Goal: Transaction & Acquisition: Download file/media

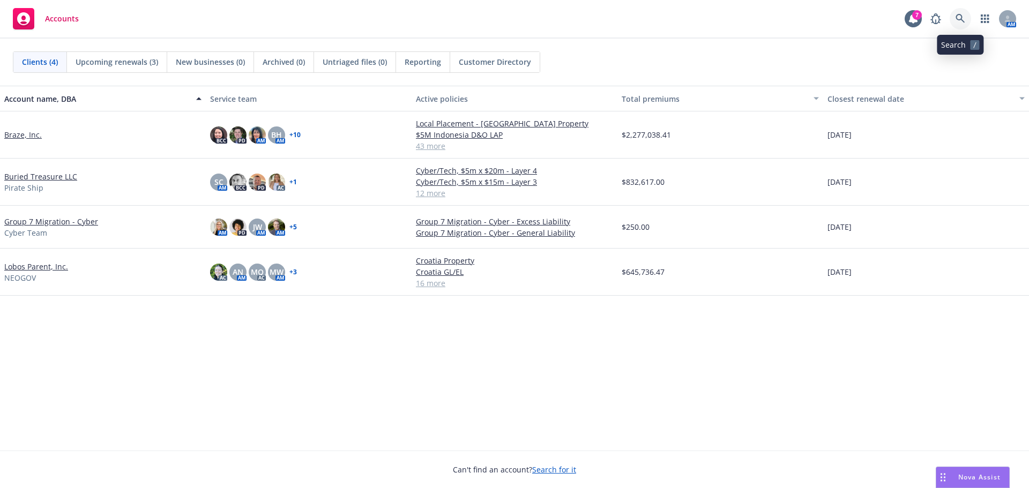
click at [960, 18] on icon at bounding box center [961, 19] width 10 height 10
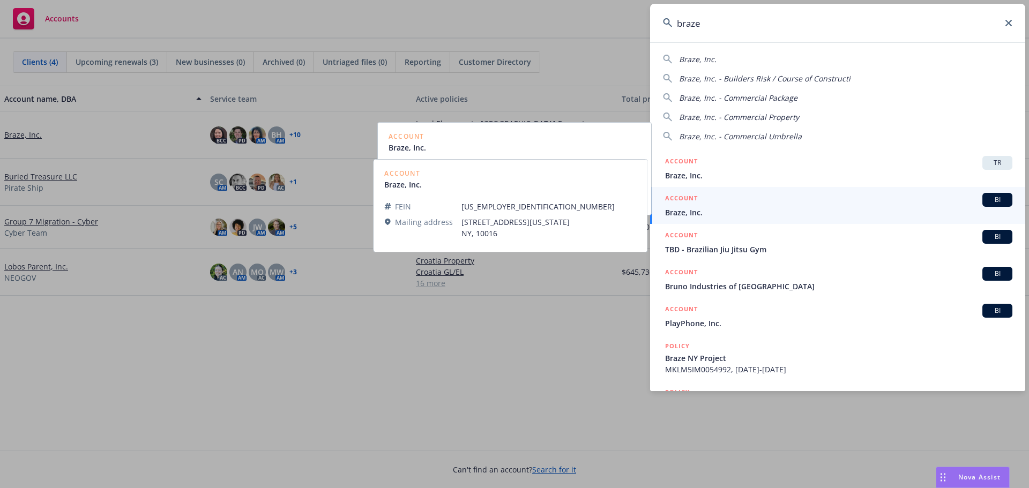
type input "braze"
click at [702, 211] on span "Braze, Inc." at bounding box center [838, 212] width 347 height 11
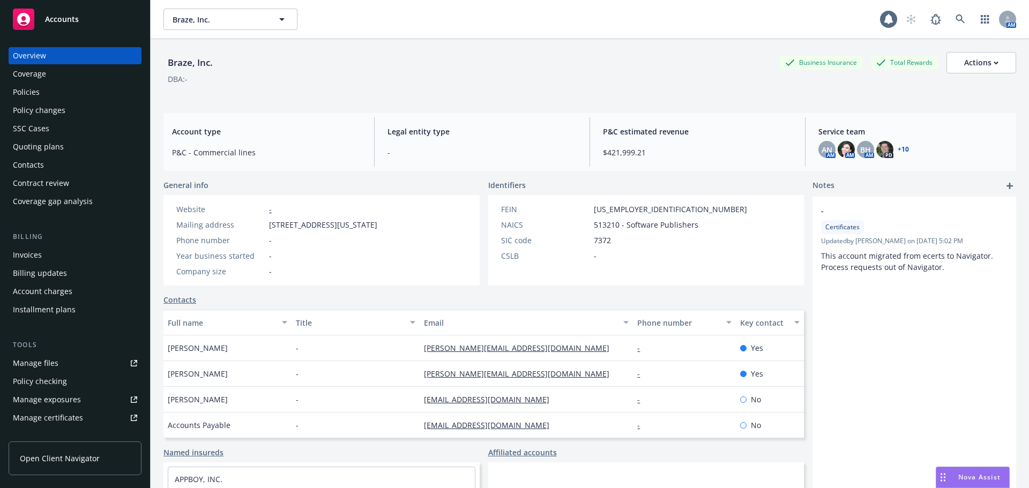
click at [48, 93] on div "Policies" at bounding box center [75, 92] width 124 height 17
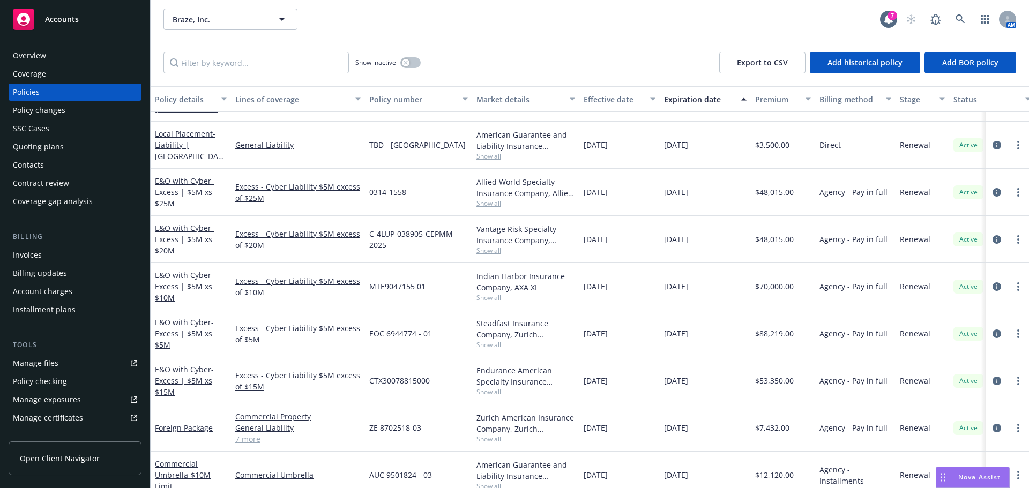
scroll to position [1501, 0]
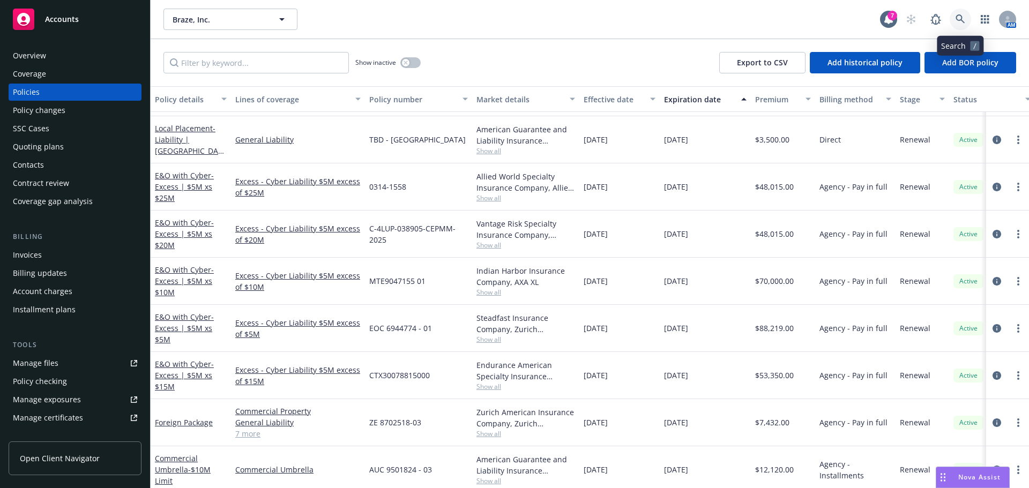
click at [966, 24] on link at bounding box center [960, 19] width 21 height 21
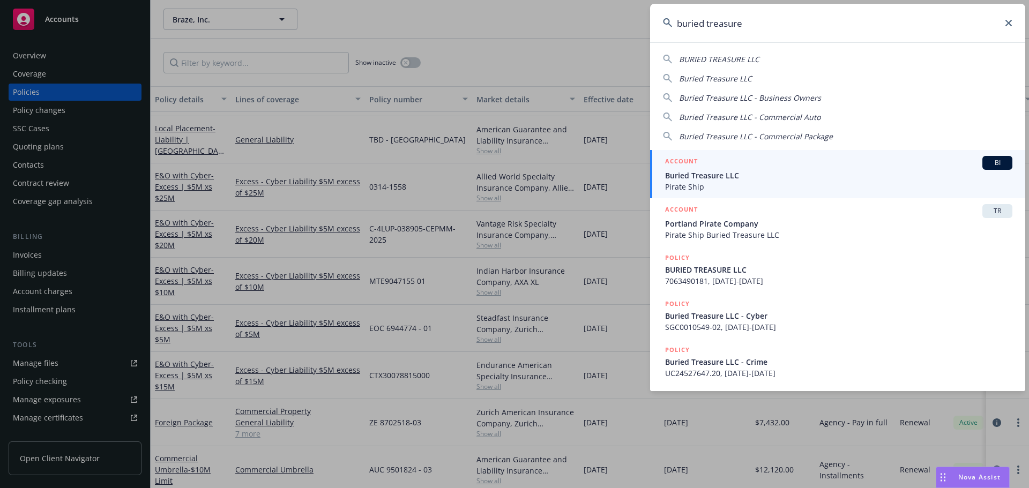
type input "buried treasure"
click at [774, 171] on span "Buried Treasure LLC" at bounding box center [838, 175] width 347 height 11
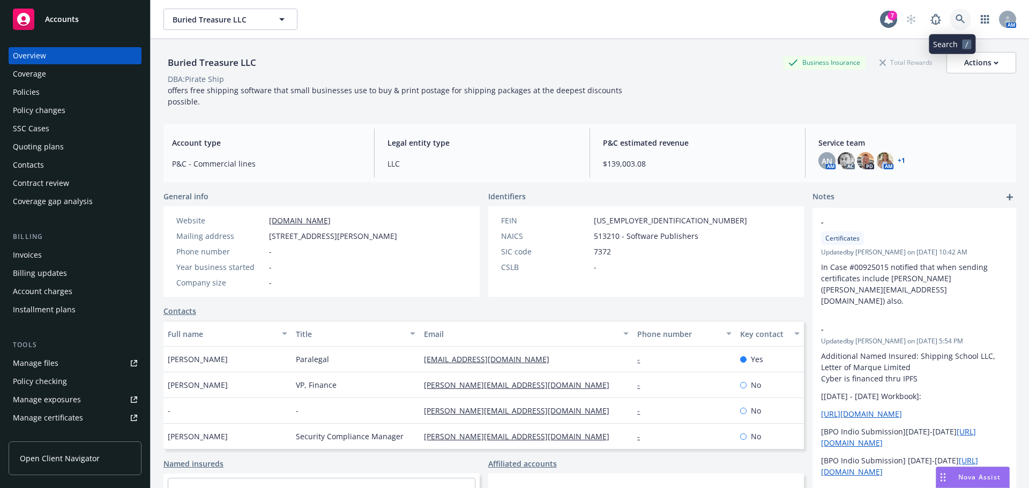
click at [958, 16] on link at bounding box center [960, 19] width 21 height 21
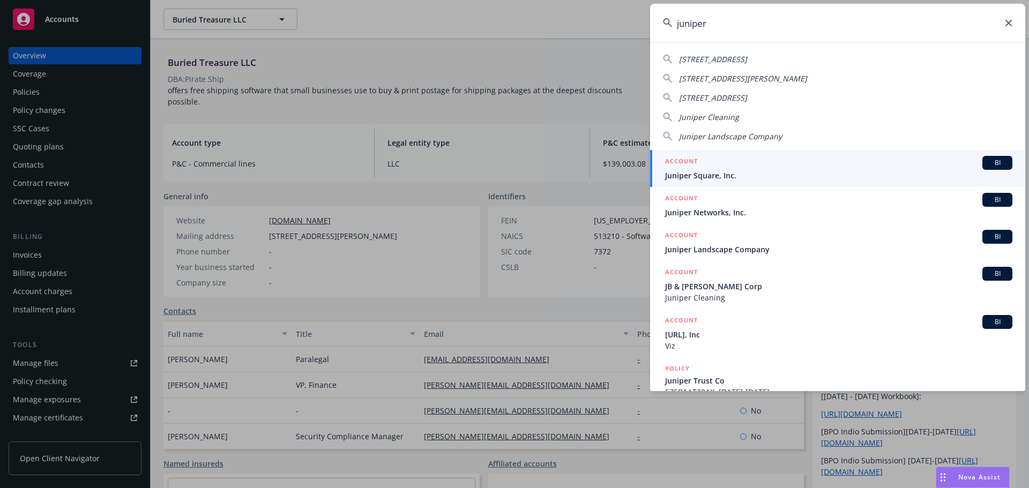
type input "juniper"
click at [726, 169] on div "ACCOUNT BI" at bounding box center [838, 163] width 347 height 14
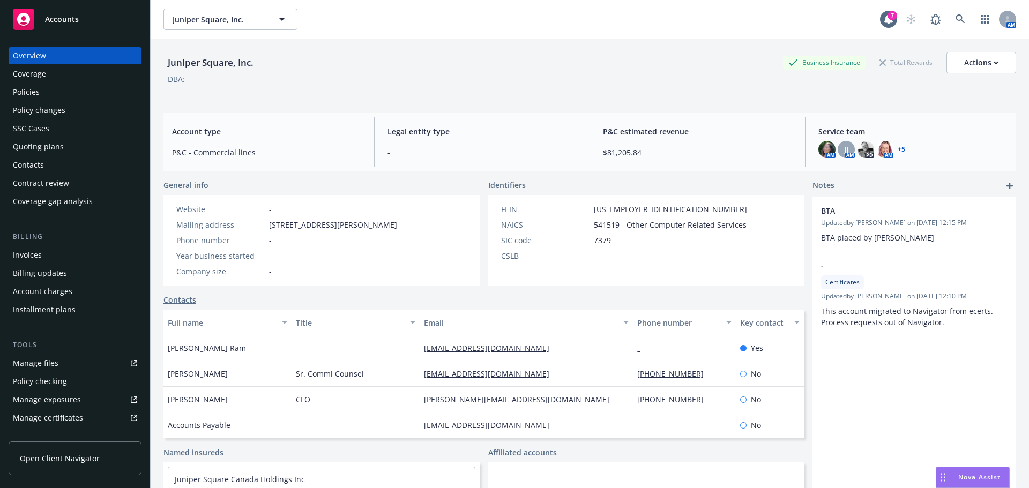
click at [42, 96] on div "Policies" at bounding box center [75, 92] width 124 height 17
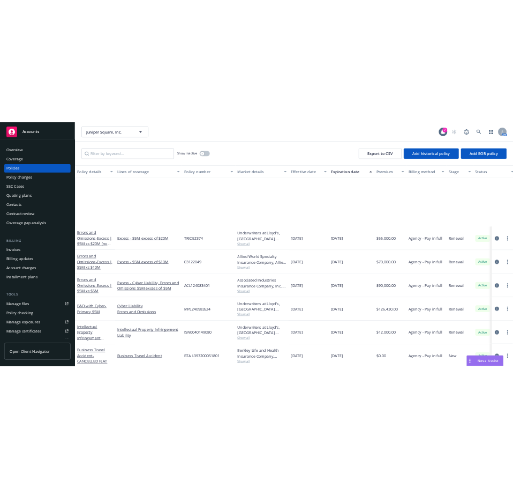
scroll to position [304, 0]
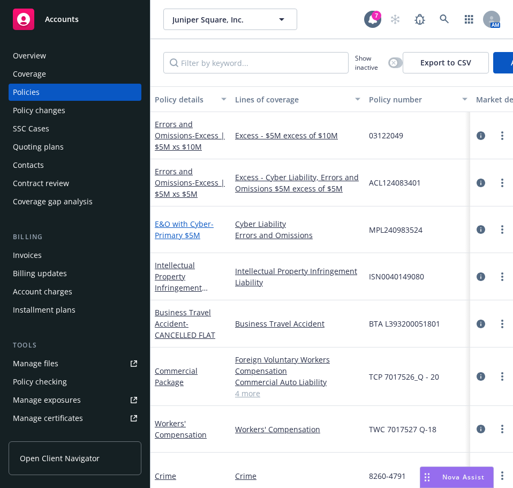
click at [188, 223] on link "E&O with Cyber - Primary $5M" at bounding box center [184, 229] width 59 height 21
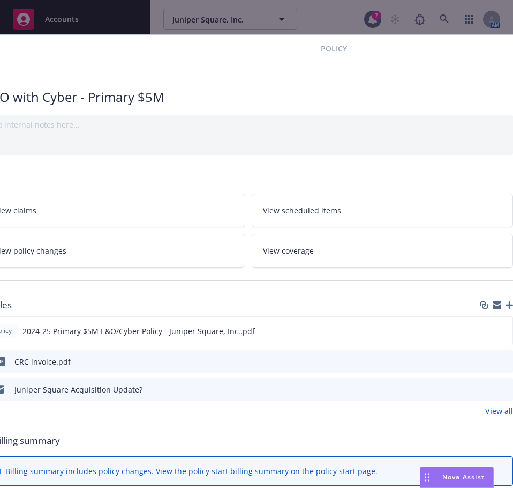
scroll to position [0, 232]
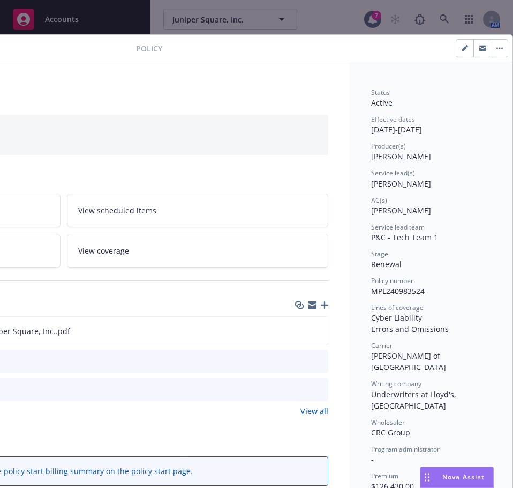
drag, startPoint x: 155, startPoint y: 348, endPoint x: 290, endPoint y: 353, distance: 135.1
click at [296, 329] on icon "download file" at bounding box center [300, 330] width 9 height 9
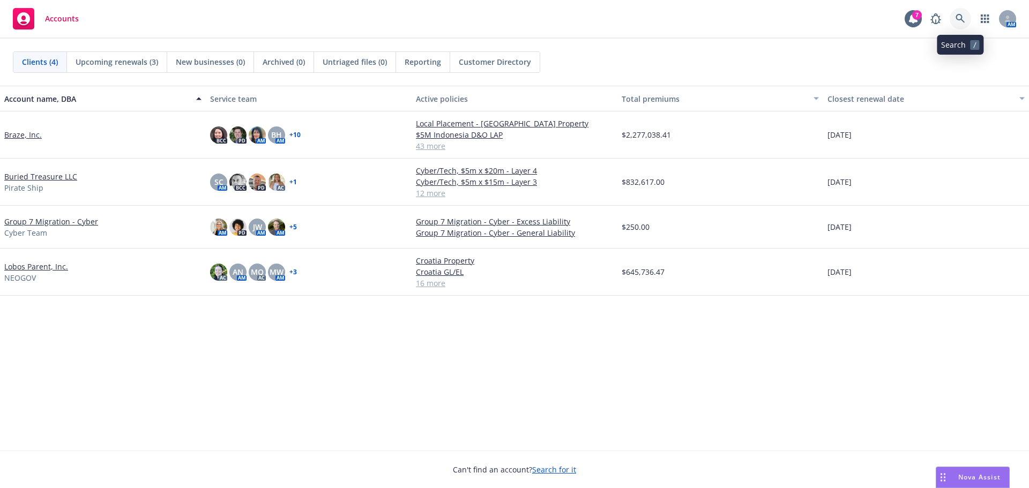
click at [966, 15] on link at bounding box center [960, 18] width 21 height 21
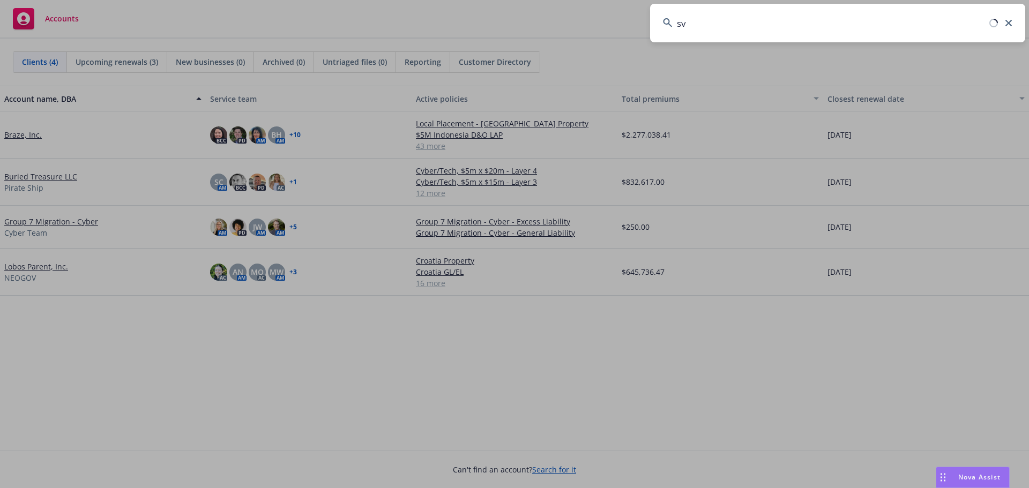
type input "s"
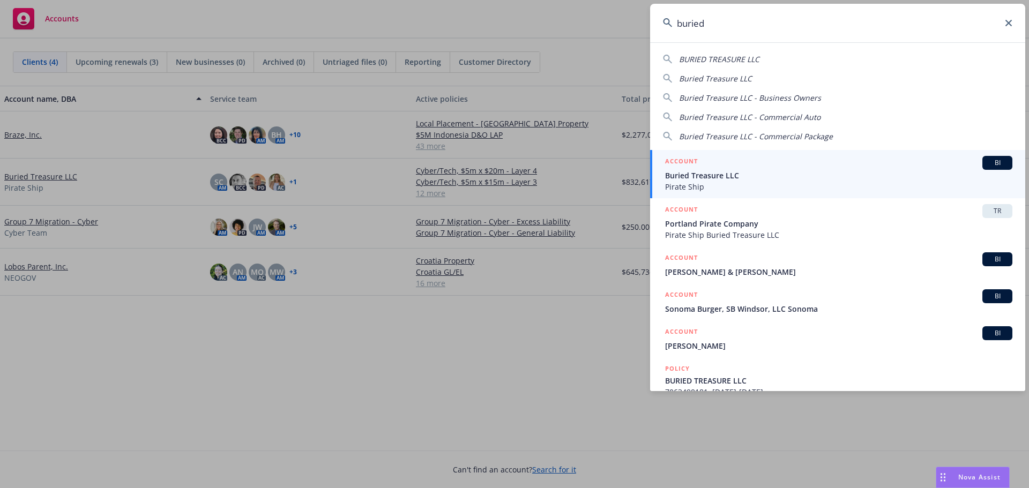
type input "buried"
click at [742, 170] on span "Buried Treasure LLC" at bounding box center [838, 175] width 347 height 11
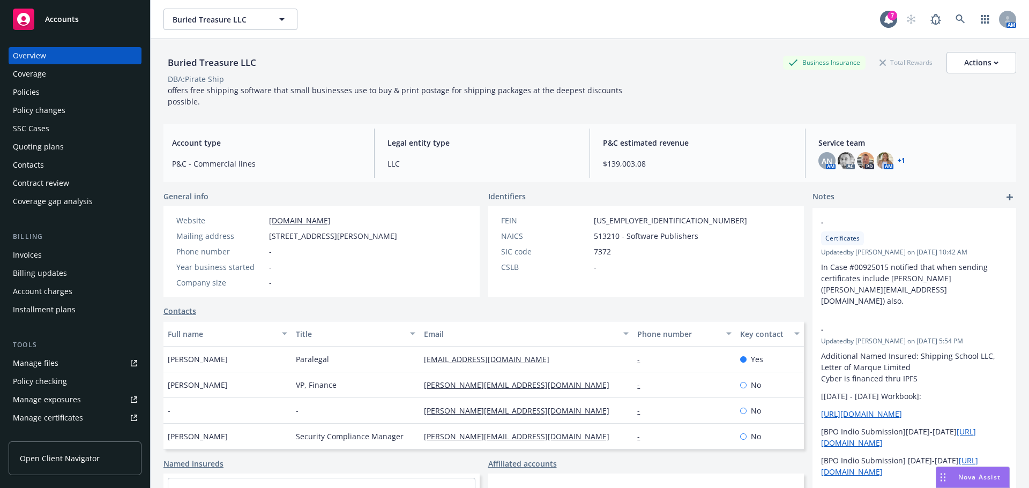
click at [77, 85] on div "Policies" at bounding box center [75, 92] width 124 height 17
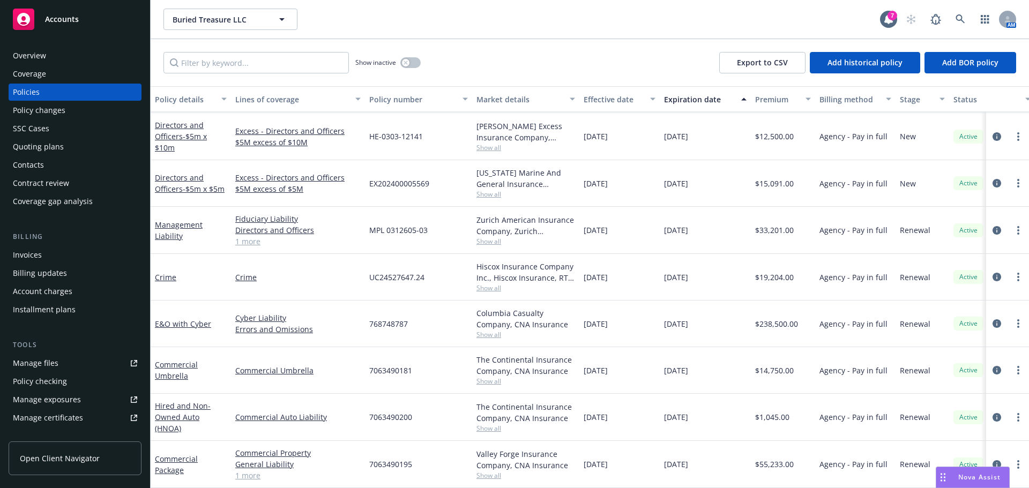
scroll to position [268, 0]
click at [160, 272] on link "Crime" at bounding box center [165, 277] width 21 height 10
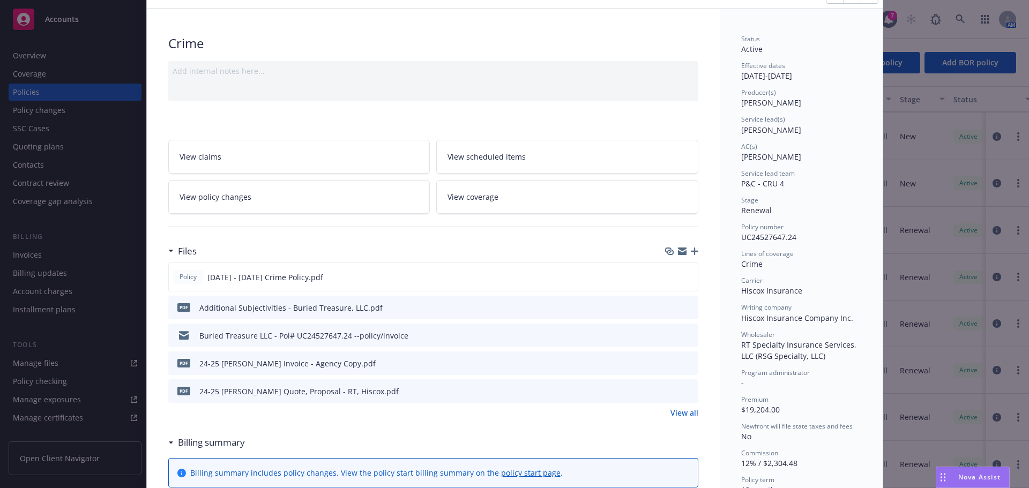
scroll to position [107, 0]
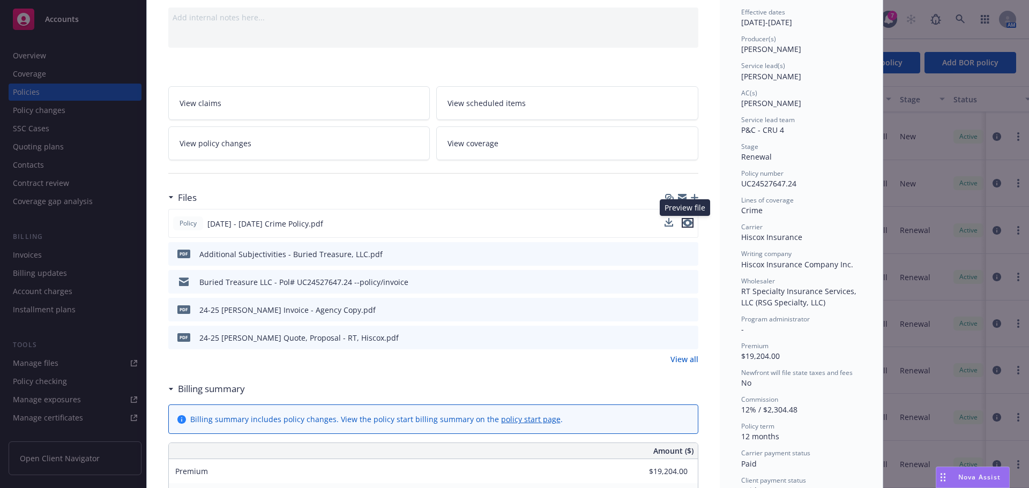
click at [683, 221] on icon "preview file" at bounding box center [688, 223] width 10 height 8
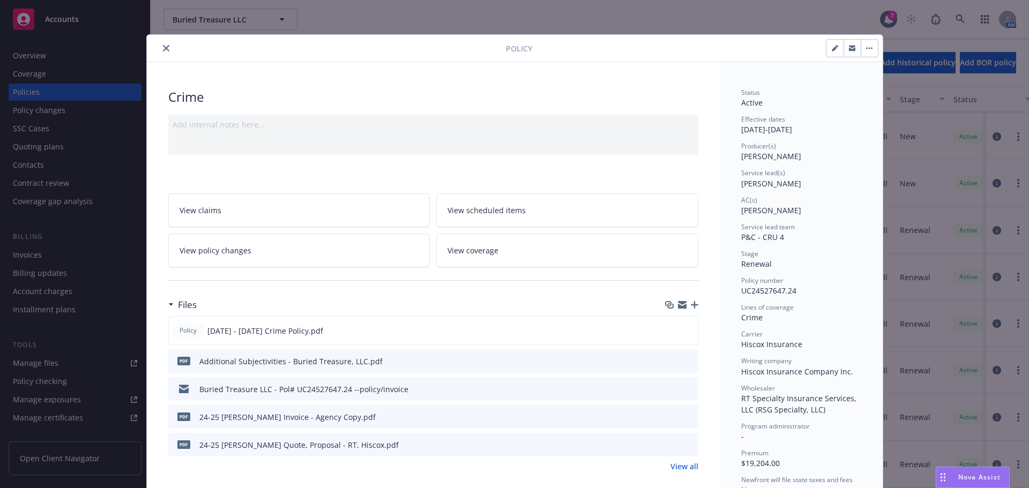
click at [163, 50] on icon "close" at bounding box center [166, 48] width 6 height 6
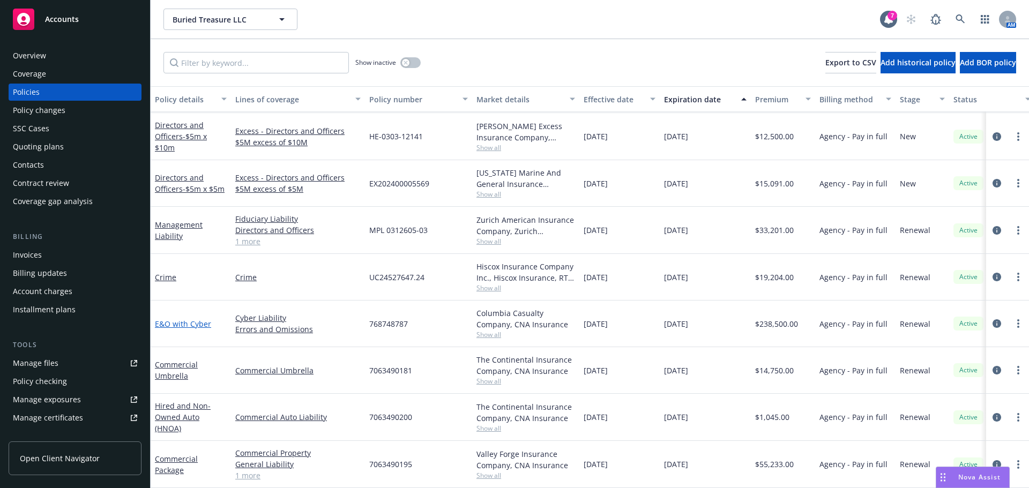
click at [198, 319] on link "E&O with Cyber" at bounding box center [183, 324] width 56 height 10
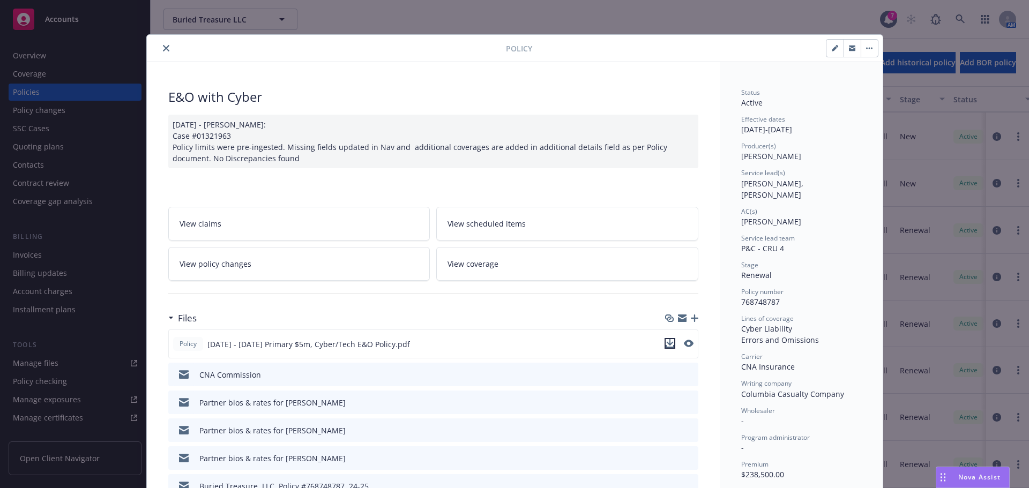
click at [667, 341] on icon "download file" at bounding box center [670, 343] width 9 height 9
